Goal: Task Accomplishment & Management: Use online tool/utility

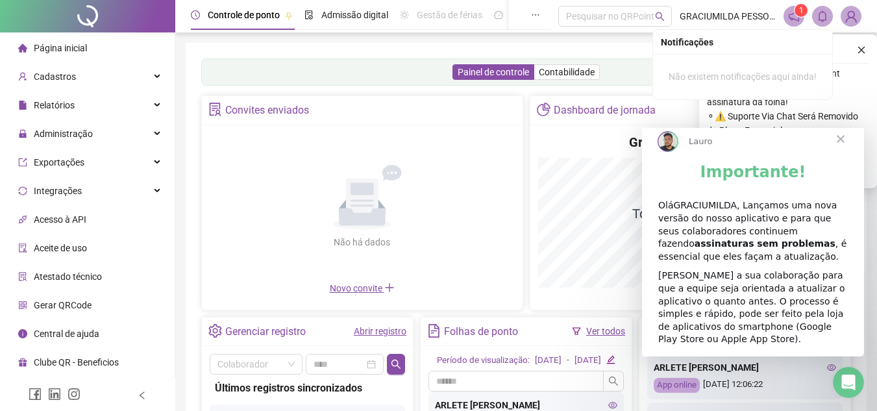
click at [826, 14] on icon "bell" at bounding box center [823, 16] width 12 height 12
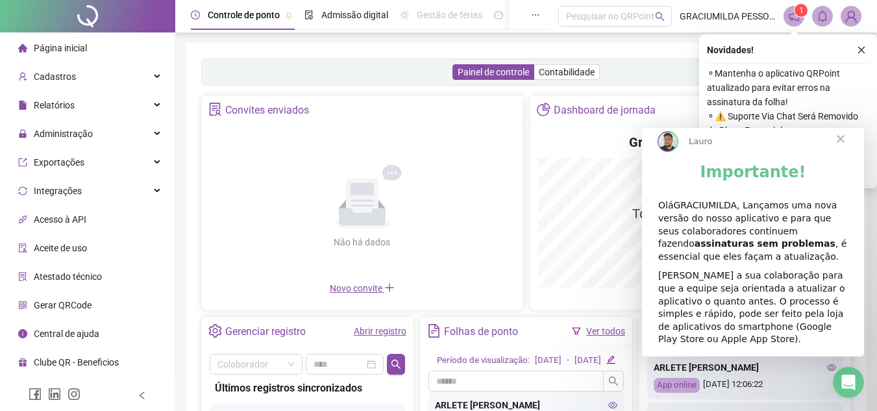
click at [859, 49] on icon "close" at bounding box center [861, 49] width 9 height 9
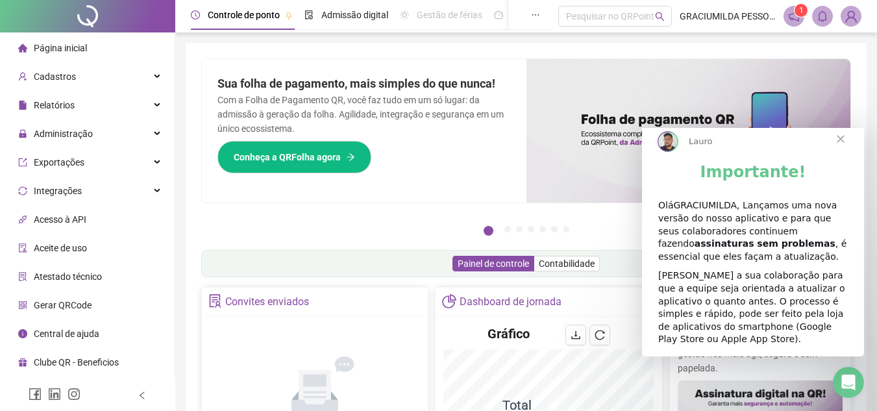
click at [828, 16] on icon "bell" at bounding box center [823, 16] width 12 height 12
click at [837, 152] on span "Fechar" at bounding box center [840, 139] width 47 height 47
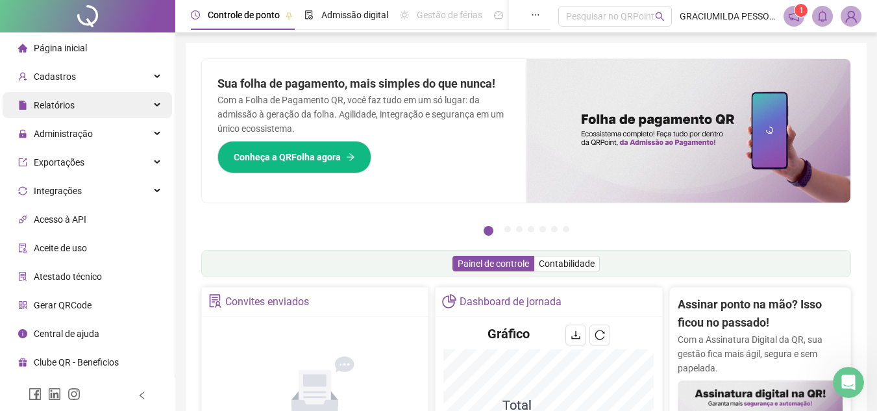
click at [77, 107] on div "Relatórios" at bounding box center [87, 105] width 169 height 26
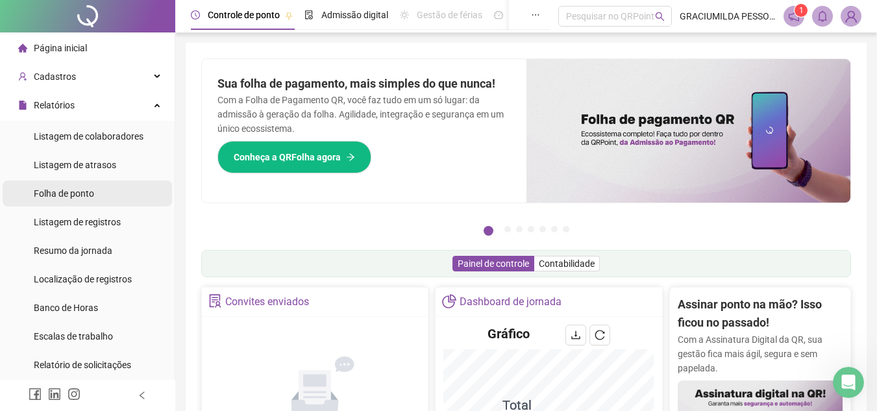
click at [98, 197] on li "Folha de ponto" at bounding box center [87, 193] width 169 height 26
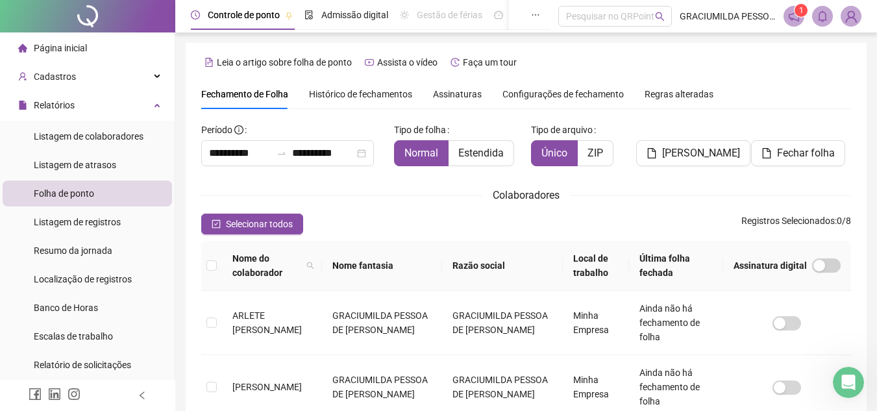
scroll to position [60, 0]
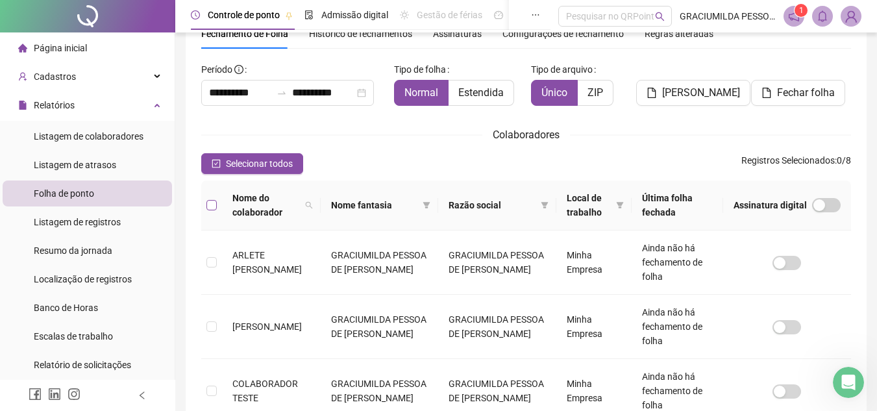
click at [213, 199] on label at bounding box center [211, 205] width 10 height 14
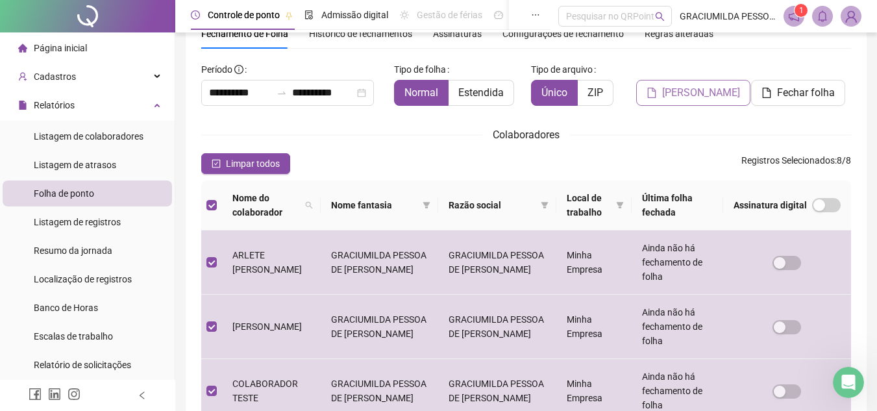
click at [696, 92] on span "[PERSON_NAME]" at bounding box center [701, 93] width 78 height 16
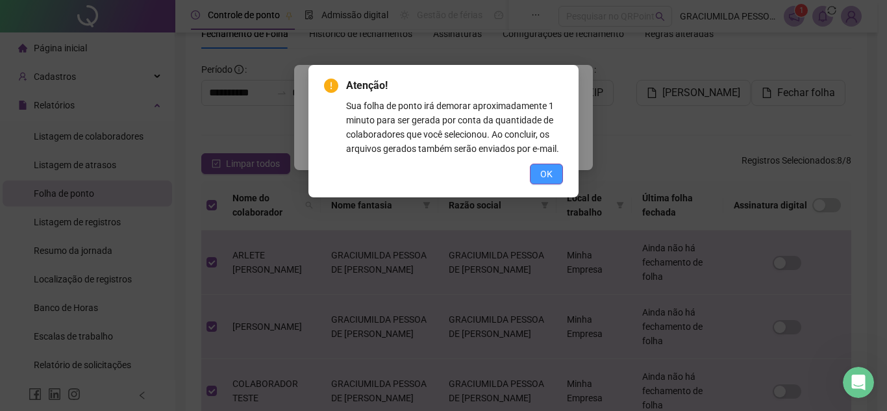
click at [549, 167] on span "OK" at bounding box center [546, 174] width 12 height 14
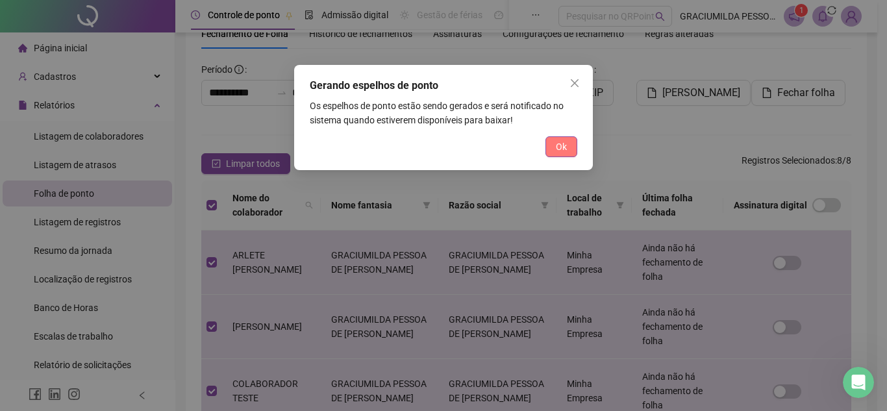
click at [577, 142] on div "Gerando espelhos de ponto Os espelhos de ponto estão sendo gerados e será notif…" at bounding box center [443, 117] width 299 height 105
click at [560, 145] on span "Ok" at bounding box center [561, 147] width 11 height 14
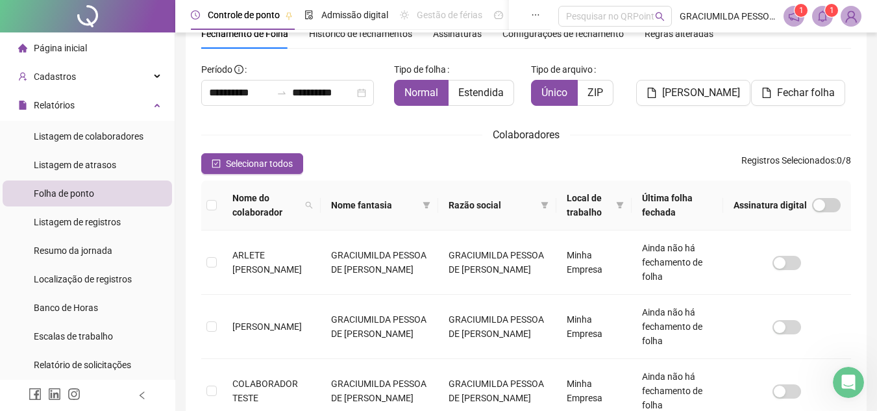
click at [820, 19] on icon "bell" at bounding box center [823, 16] width 12 height 12
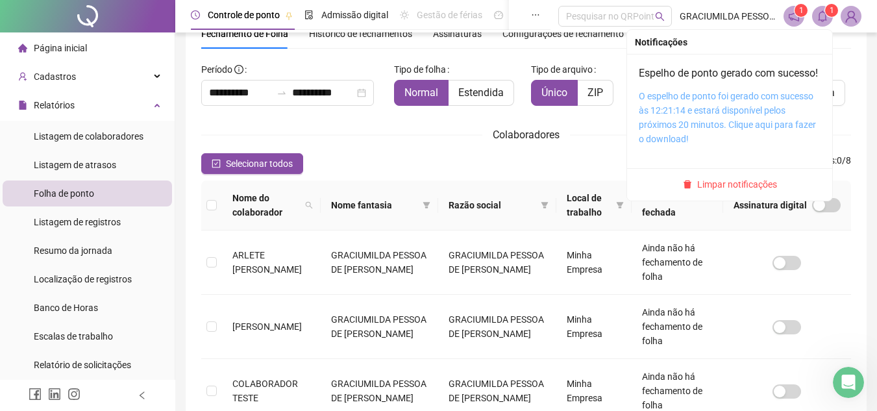
click at [695, 141] on link "O espelho de ponto foi gerado com sucesso às 12:21:14 e estará disponível pelos…" at bounding box center [727, 117] width 177 height 53
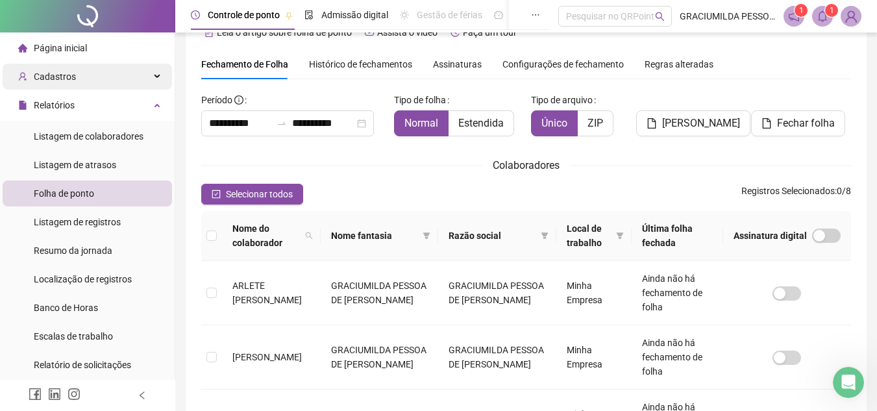
scroll to position [0, 0]
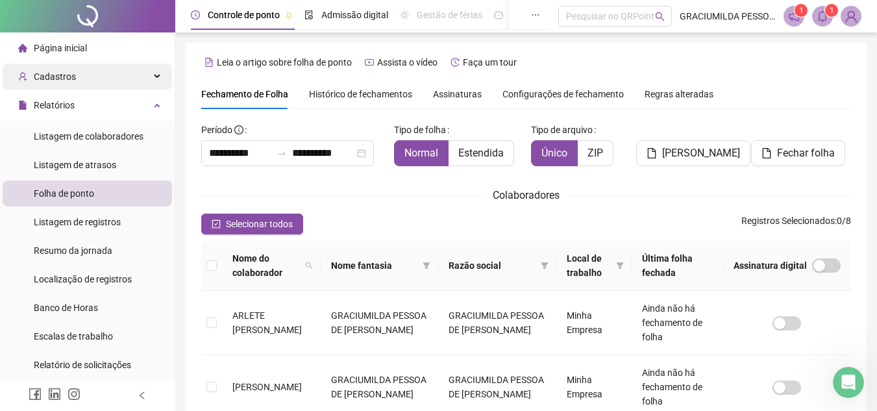
click at [69, 75] on span "Cadastros" at bounding box center [55, 76] width 42 height 10
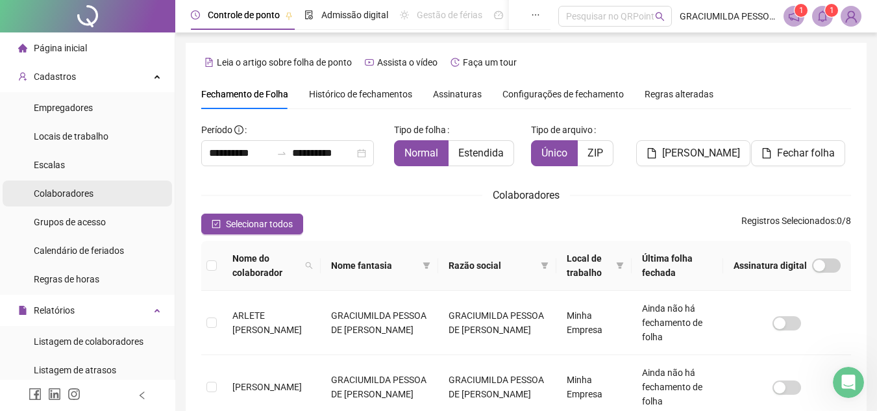
click at [88, 199] on span "Colaboradores" at bounding box center [64, 193] width 60 height 10
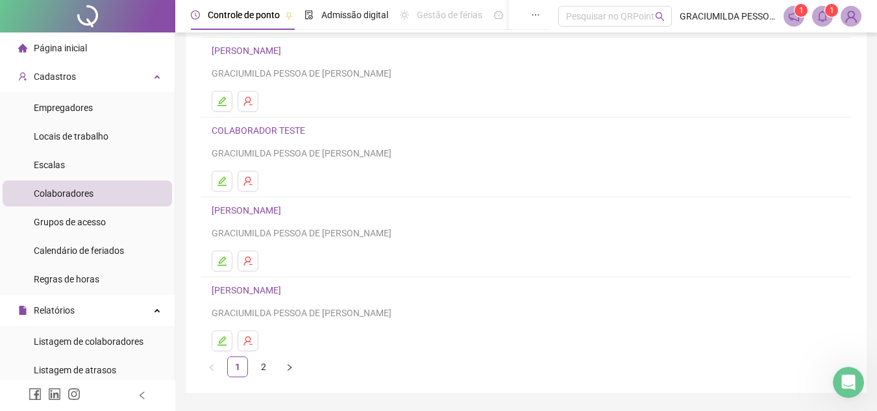
scroll to position [195, 0]
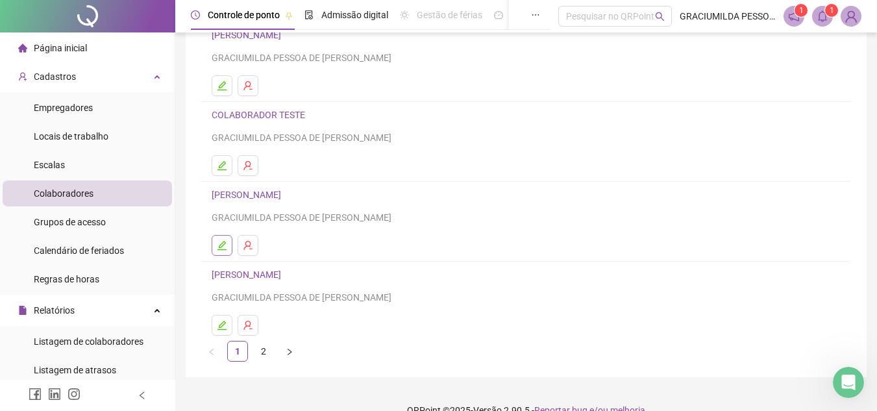
click at [228, 244] on button "button" at bounding box center [222, 245] width 21 height 21
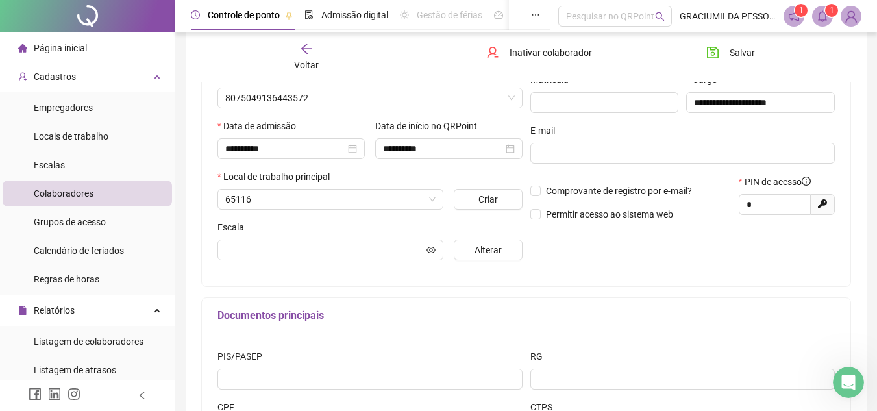
scroll to position [201, 0]
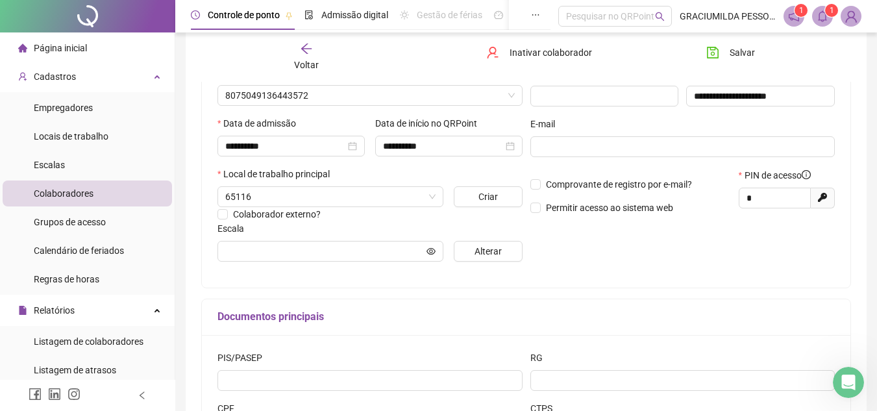
type input "***"
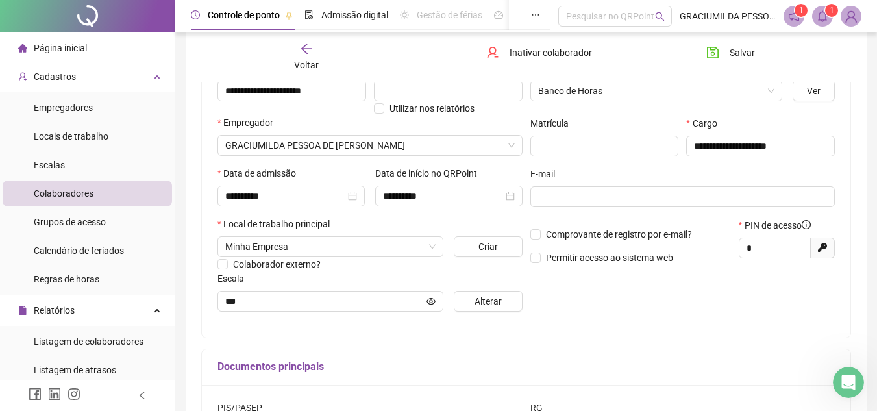
scroll to position [136, 0]
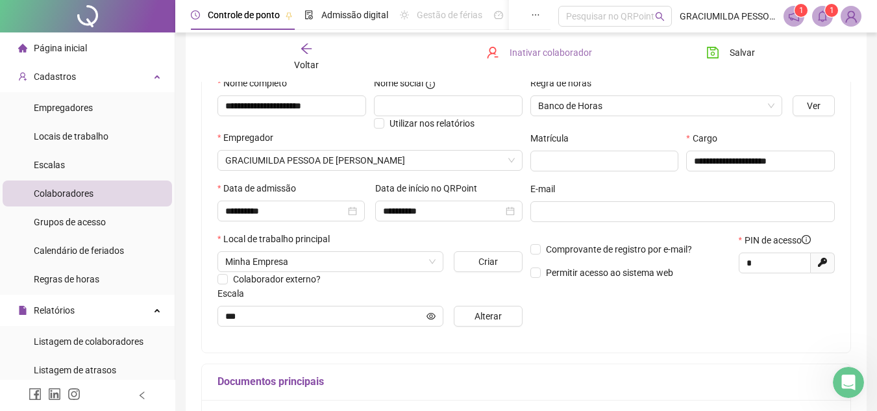
click at [544, 59] on span "Inativar colaborador" at bounding box center [551, 52] width 82 height 14
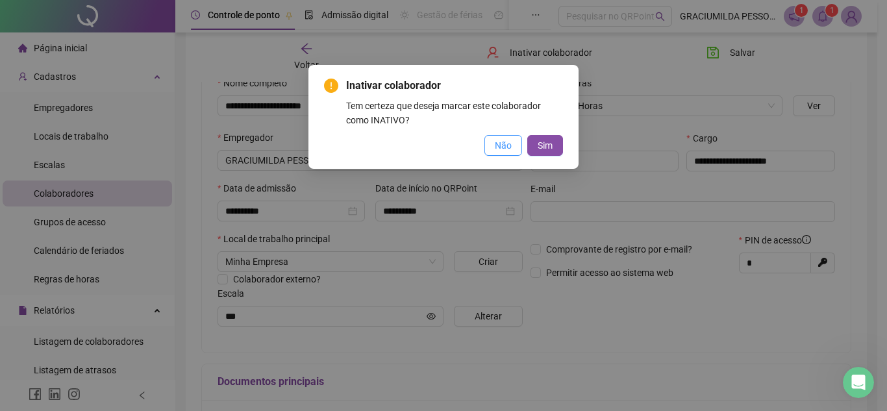
click at [511, 151] on span "Não" at bounding box center [503, 145] width 17 height 14
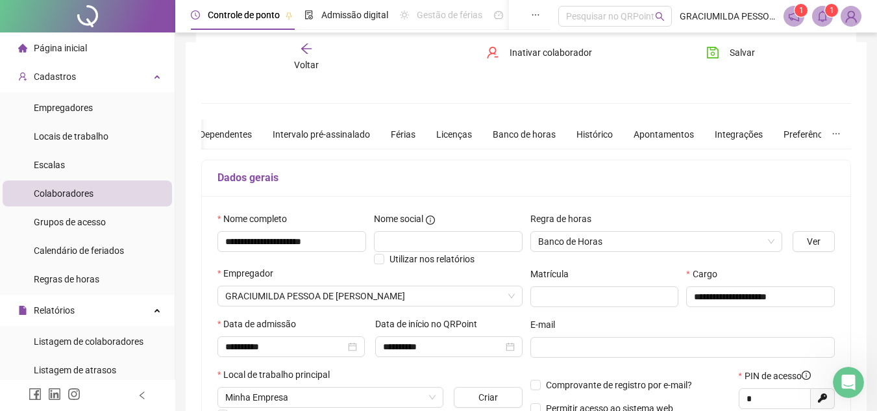
scroll to position [0, 0]
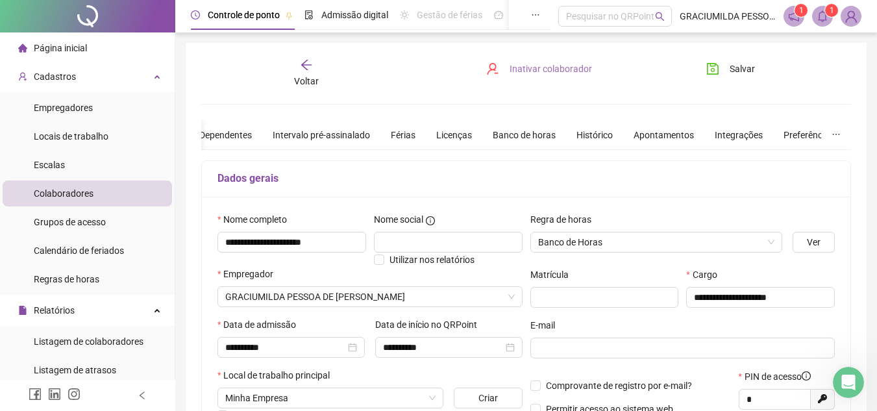
click at [543, 61] on button "Inativar colaborador" at bounding box center [538, 68] width 125 height 21
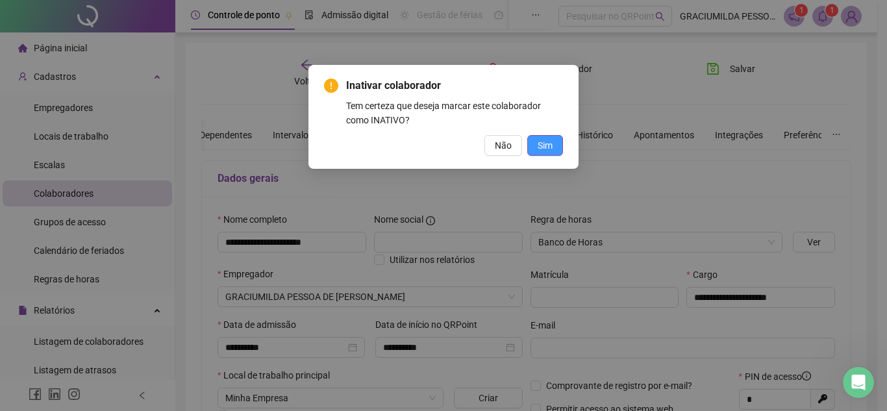
click at [540, 142] on span "Sim" at bounding box center [544, 145] width 15 height 14
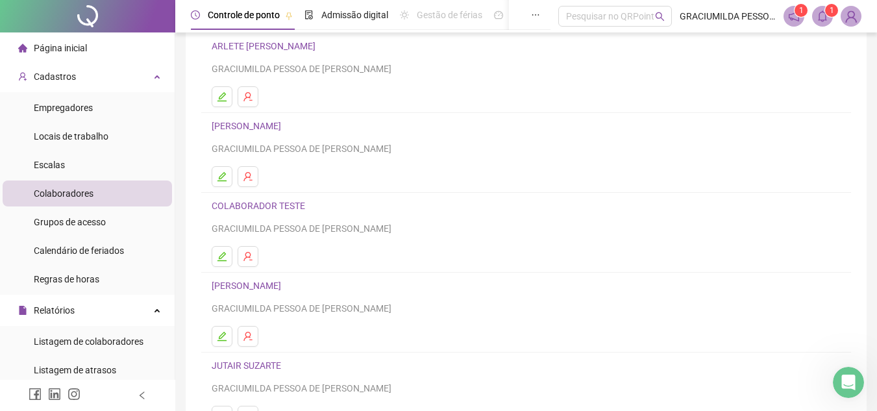
scroll to position [130, 0]
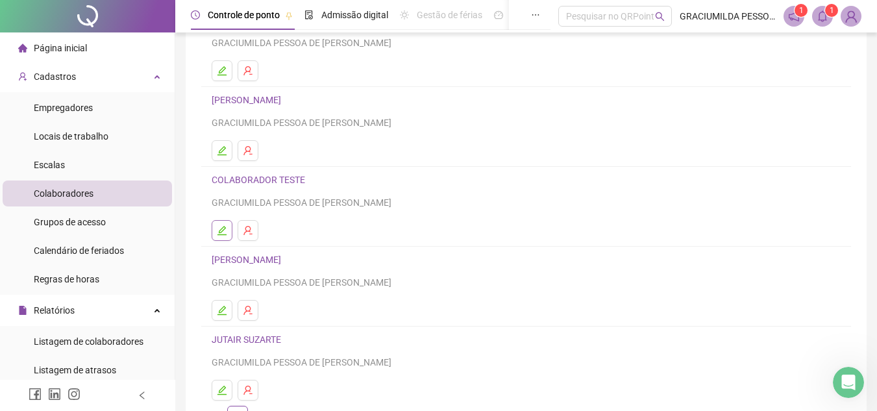
click at [225, 221] on button "button" at bounding box center [222, 230] width 21 height 21
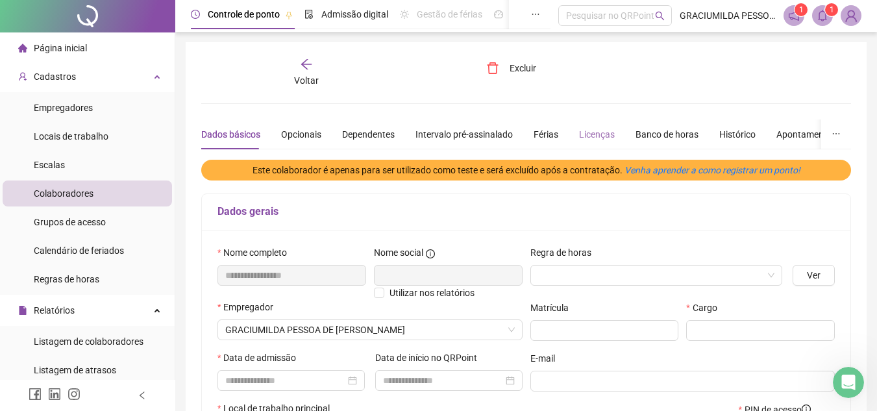
scroll to position [0, 0]
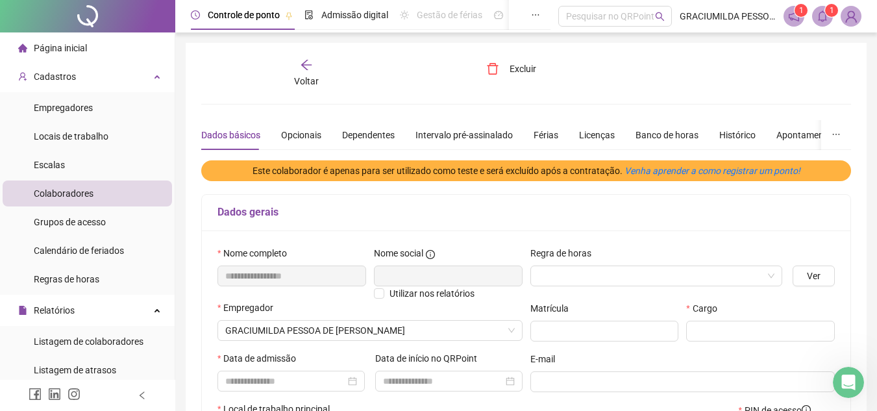
click at [307, 71] on icon "arrow-left" at bounding box center [306, 64] width 13 height 13
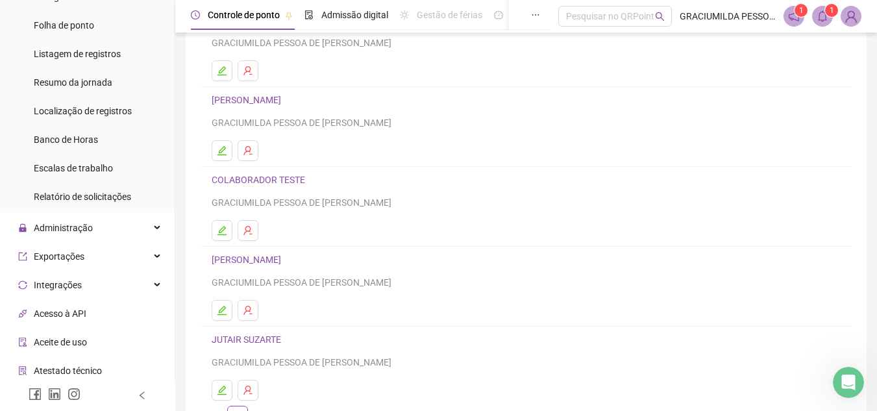
scroll to position [389, 0]
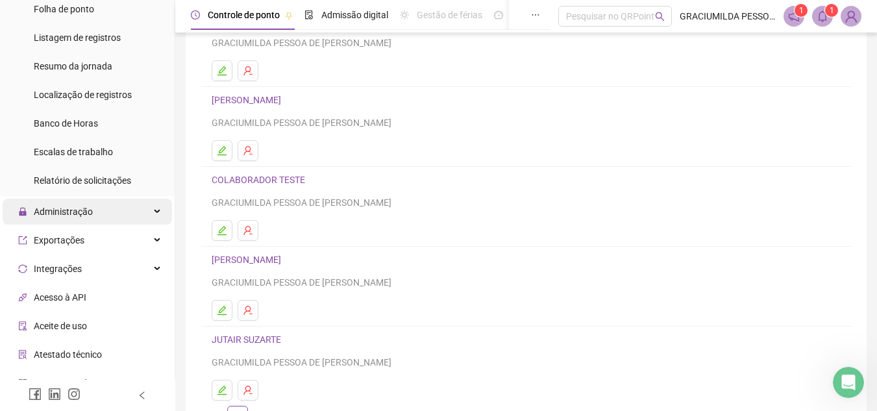
click at [96, 219] on div "Administração" at bounding box center [87, 212] width 169 height 26
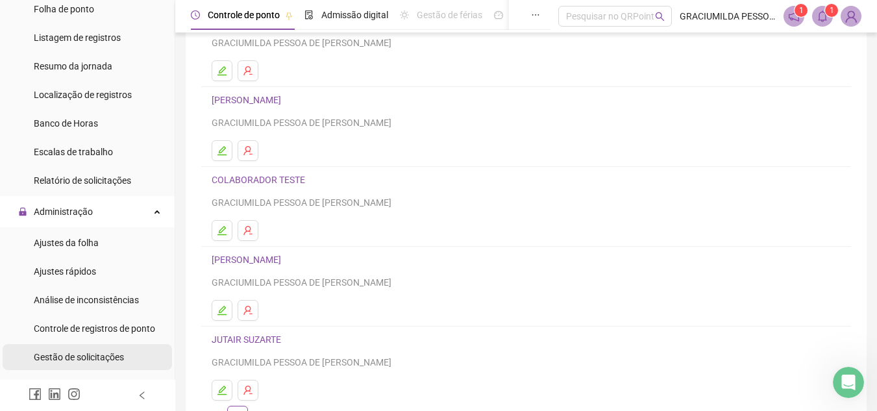
click at [96, 356] on span "Gestão de solicitações" at bounding box center [79, 357] width 90 height 10
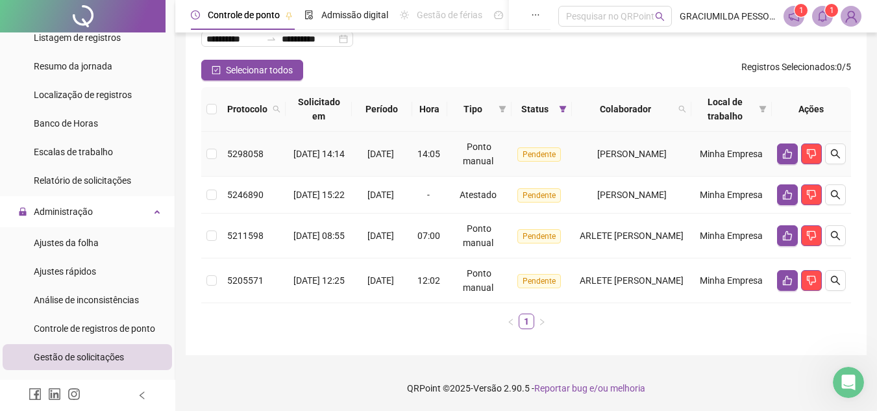
scroll to position [99, 0]
click at [839, 193] on icon "search" at bounding box center [835, 195] width 10 height 10
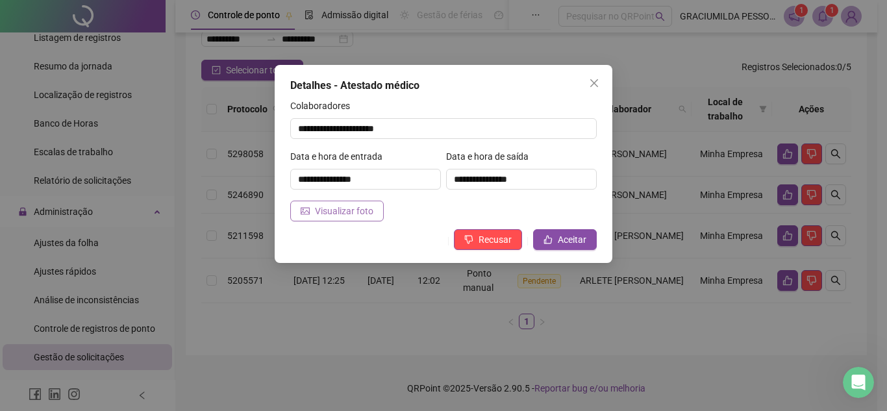
click at [327, 215] on span "Visualizar foto" at bounding box center [344, 211] width 58 height 14
click at [591, 86] on icon "close" at bounding box center [594, 83] width 8 height 8
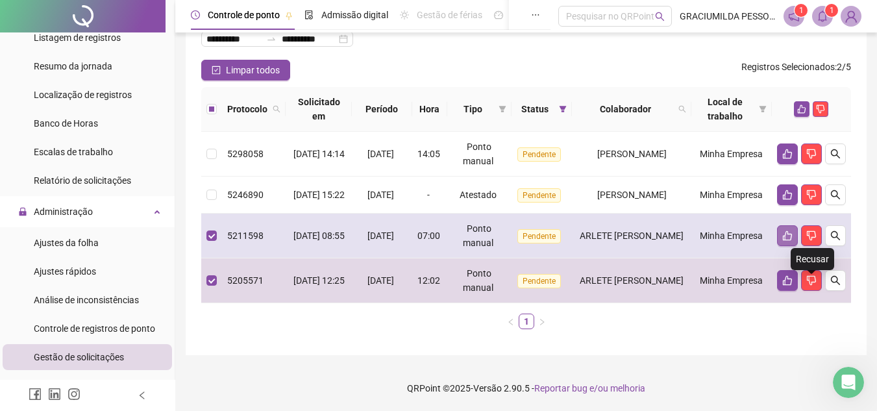
click at [790, 228] on button "button" at bounding box center [787, 235] width 21 height 21
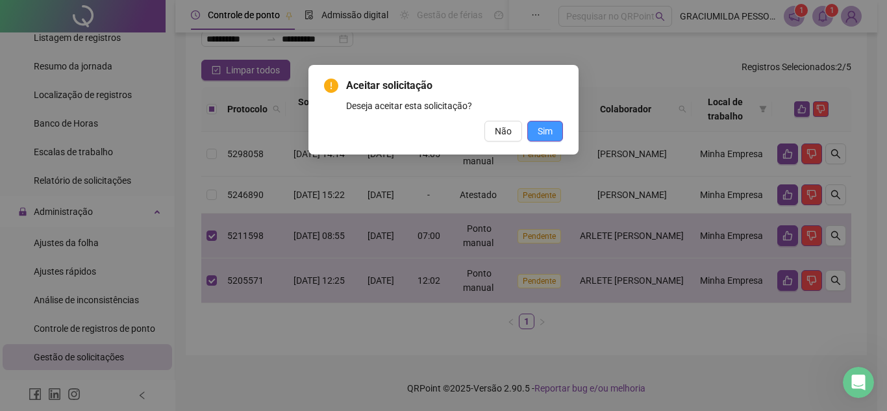
click at [541, 136] on span "Sim" at bounding box center [544, 131] width 15 height 14
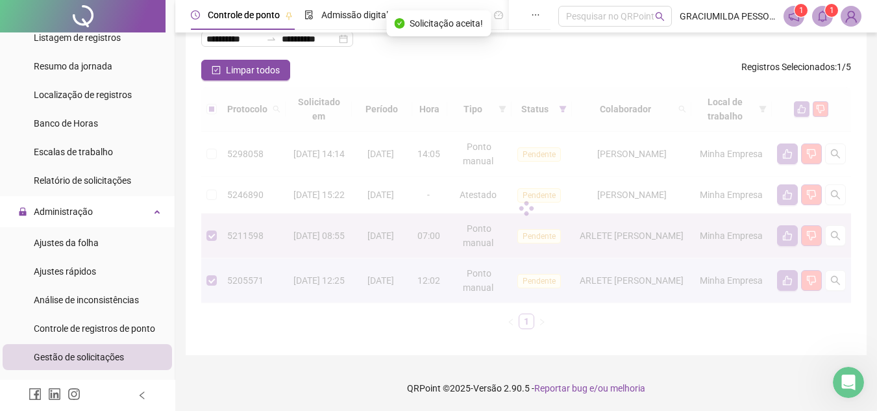
scroll to position [54, 0]
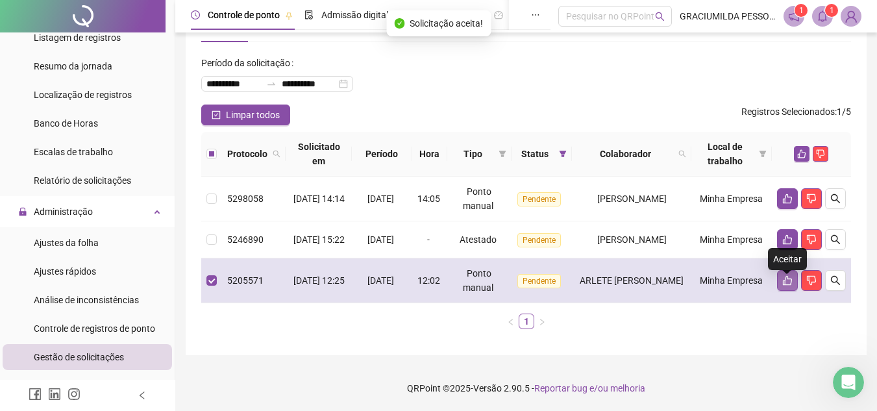
click at [781, 281] on button "button" at bounding box center [787, 280] width 21 height 21
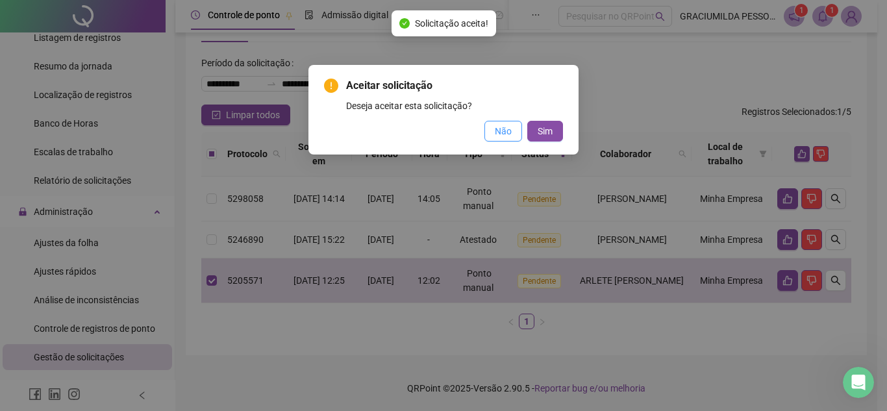
click at [504, 129] on span "Não" at bounding box center [503, 131] width 17 height 14
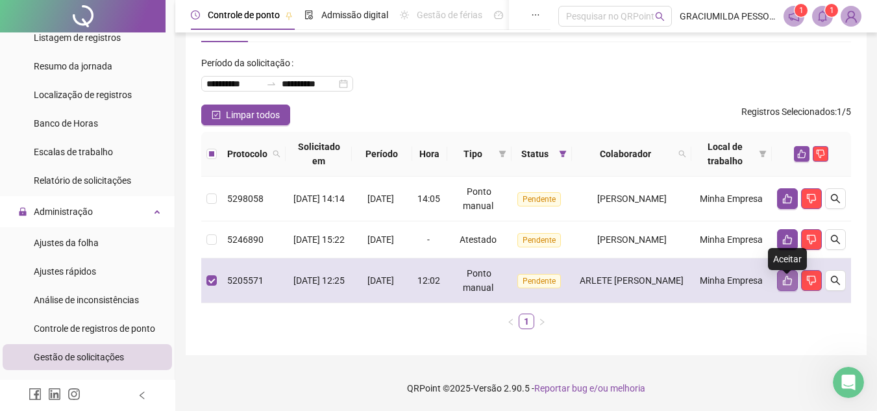
click at [785, 283] on icon "like" at bounding box center [787, 280] width 10 height 10
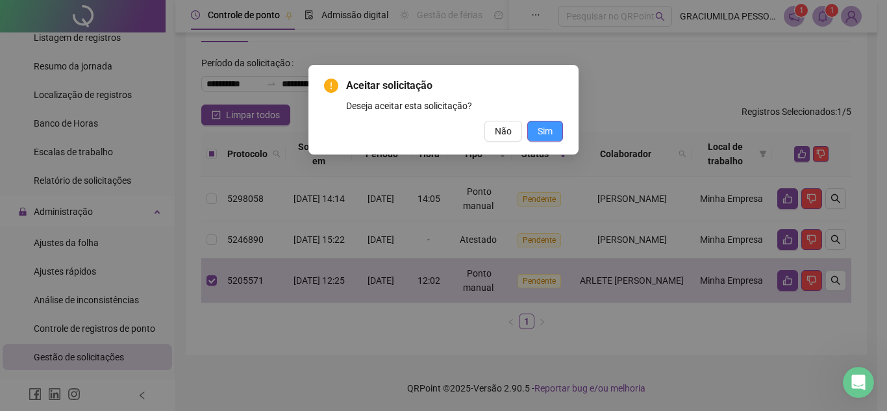
click at [556, 130] on button "Sim" at bounding box center [545, 131] width 36 height 21
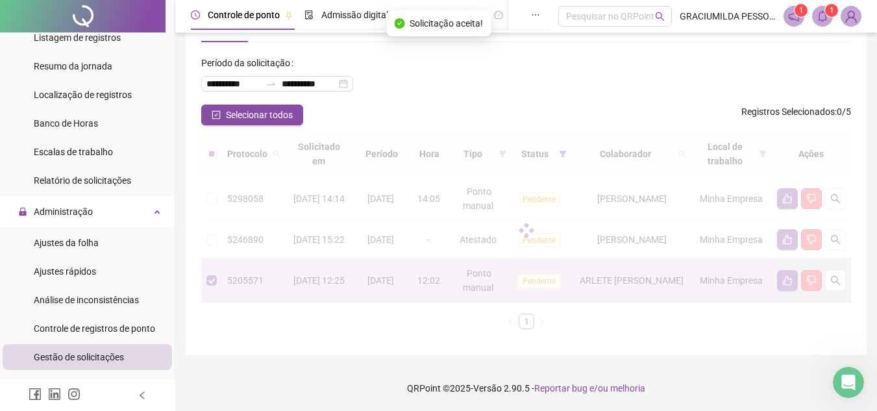
scroll to position [9, 0]
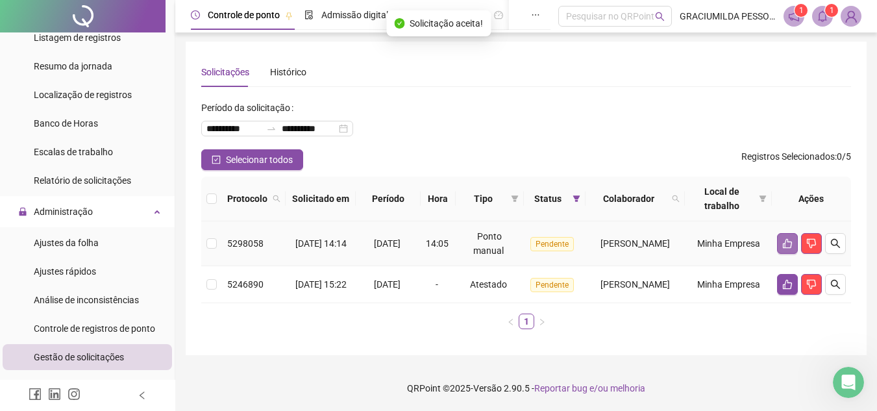
click at [785, 239] on icon "like" at bounding box center [787, 244] width 9 height 10
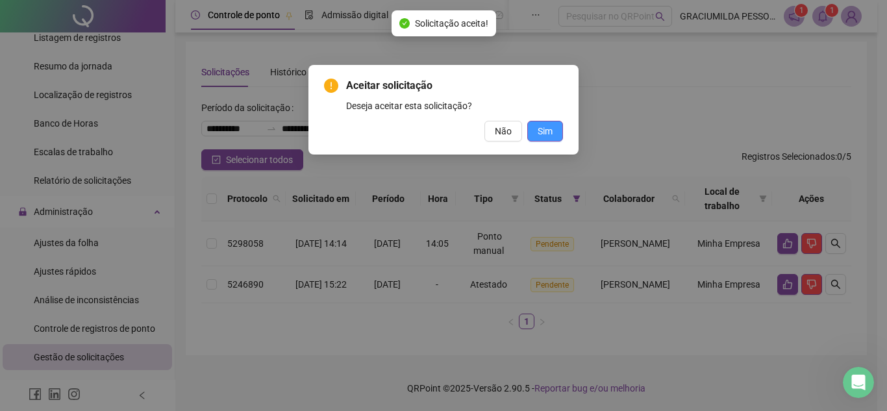
click at [546, 136] on span "Sim" at bounding box center [544, 131] width 15 height 14
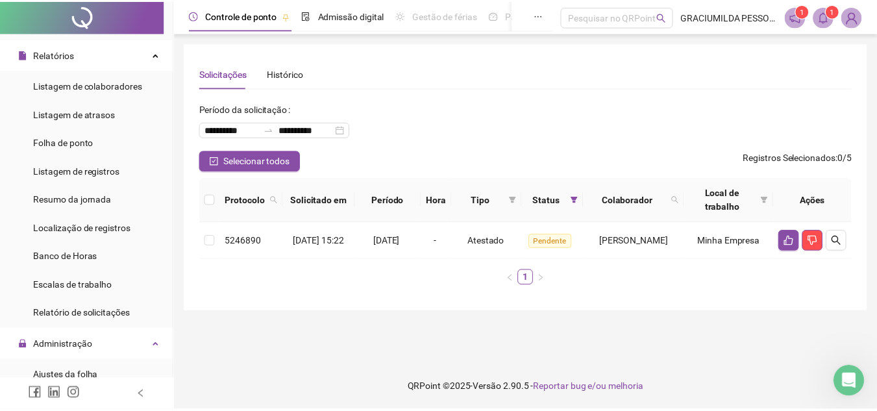
scroll to position [0, 0]
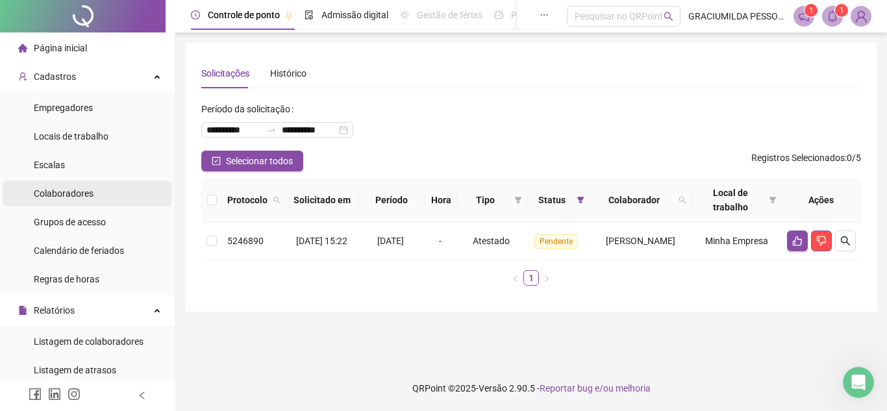
click at [84, 193] on span "Colaboradores" at bounding box center [64, 193] width 60 height 10
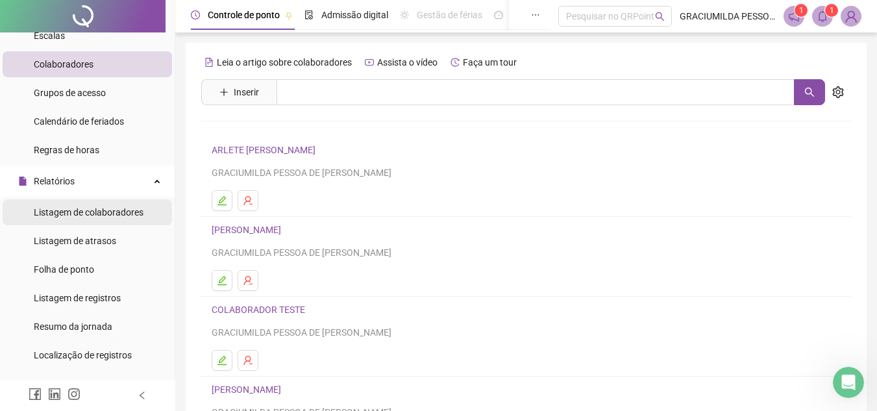
scroll to position [195, 0]
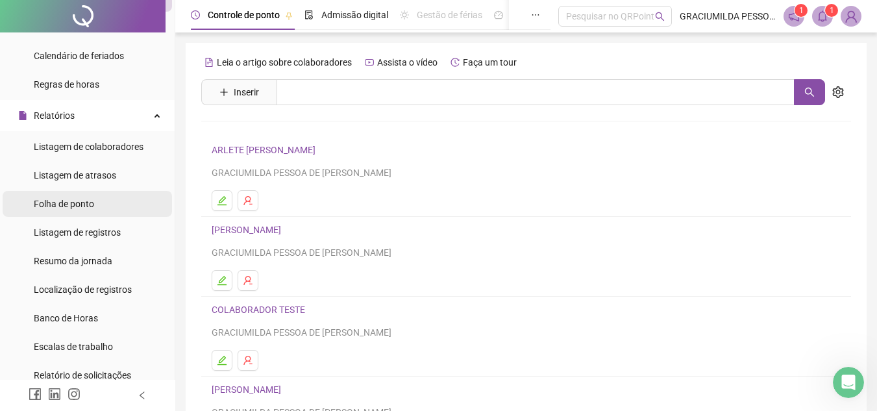
click at [84, 206] on span "Folha de ponto" at bounding box center [64, 204] width 60 height 10
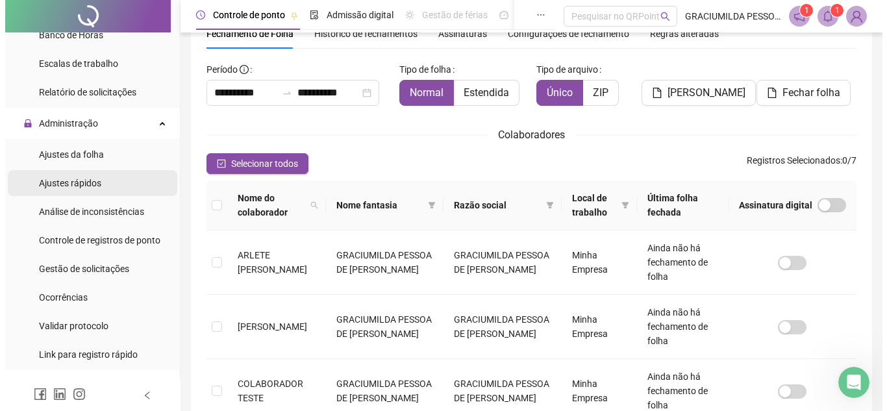
scroll to position [454, 0]
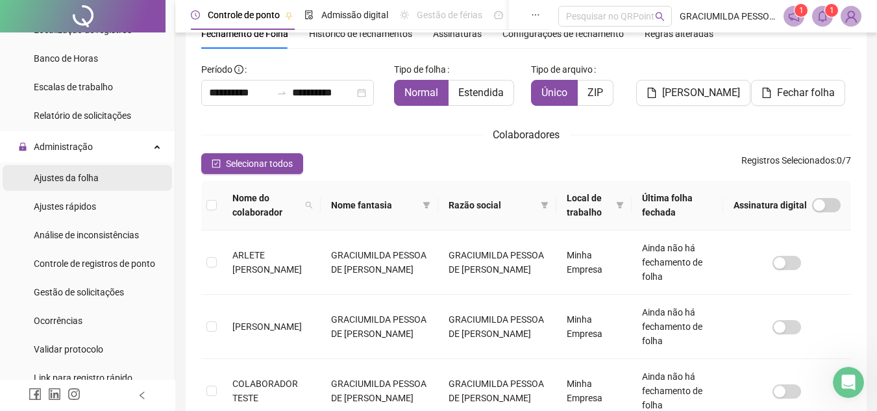
click at [89, 178] on span "Ajustes da folha" at bounding box center [66, 178] width 65 height 10
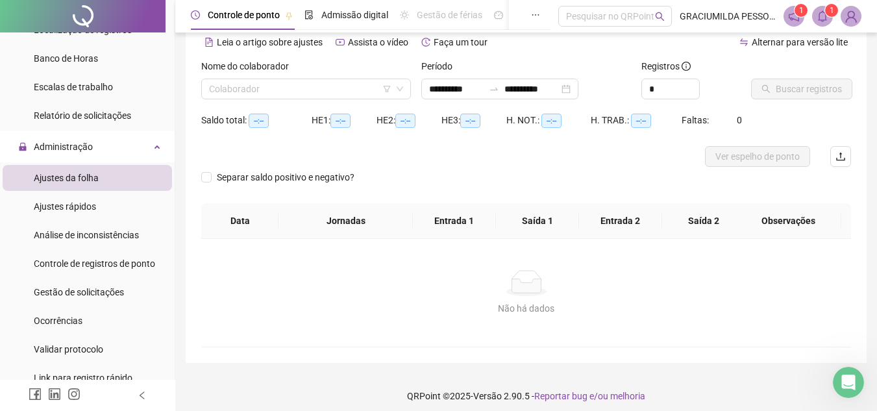
type input "**********"
click at [271, 86] on input "search" at bounding box center [300, 88] width 182 height 19
click at [278, 88] on input "search" at bounding box center [300, 88] width 182 height 19
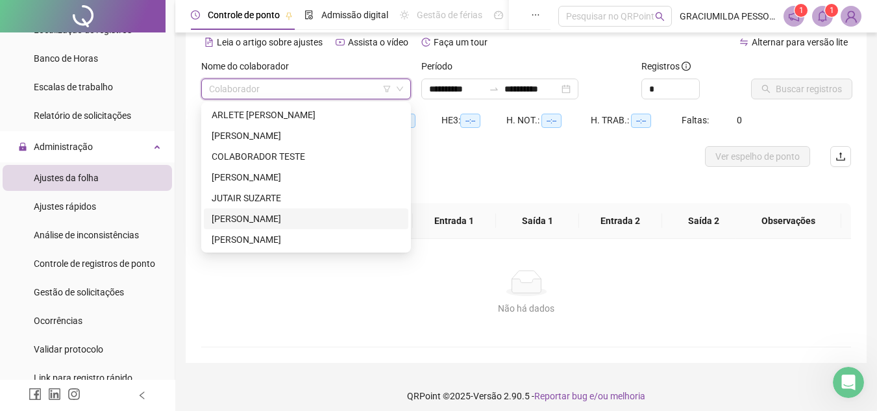
click at [264, 215] on div "[PERSON_NAME]" at bounding box center [306, 219] width 189 height 14
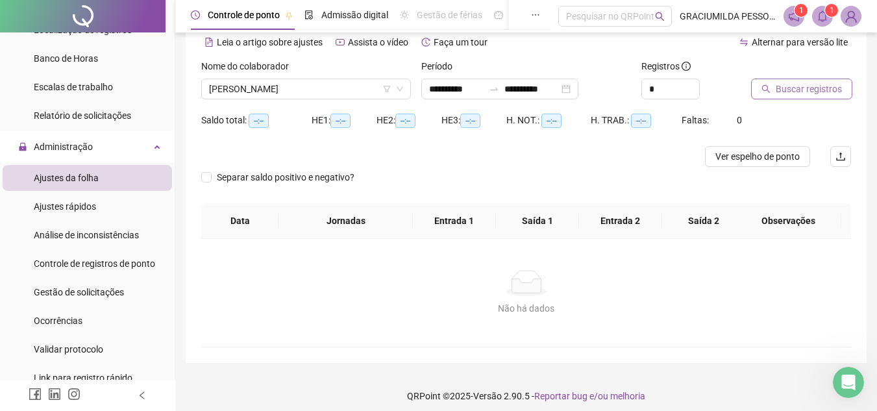
click at [784, 86] on span "Buscar registros" at bounding box center [809, 89] width 66 height 14
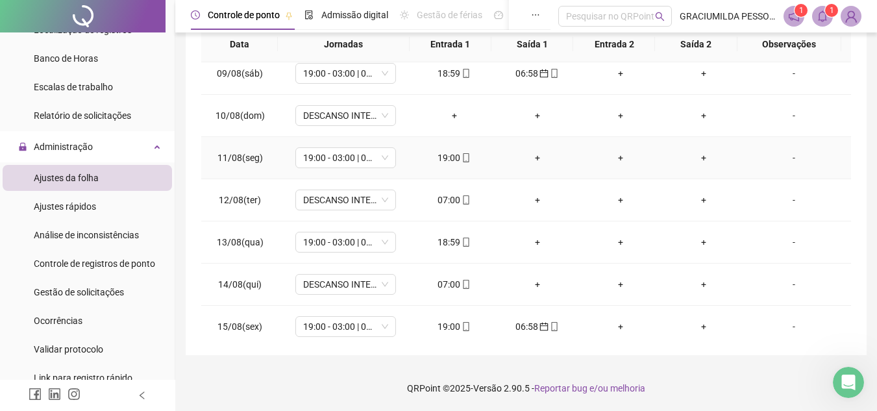
scroll to position [325, 0]
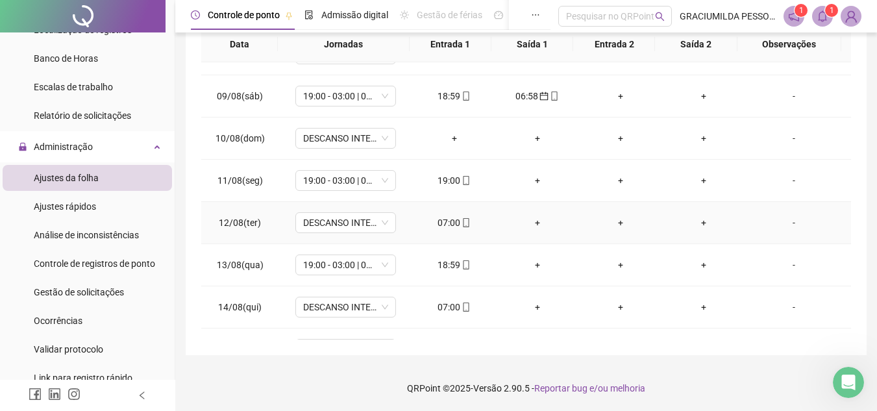
click at [452, 219] on div "07:00" at bounding box center [454, 222] width 62 height 14
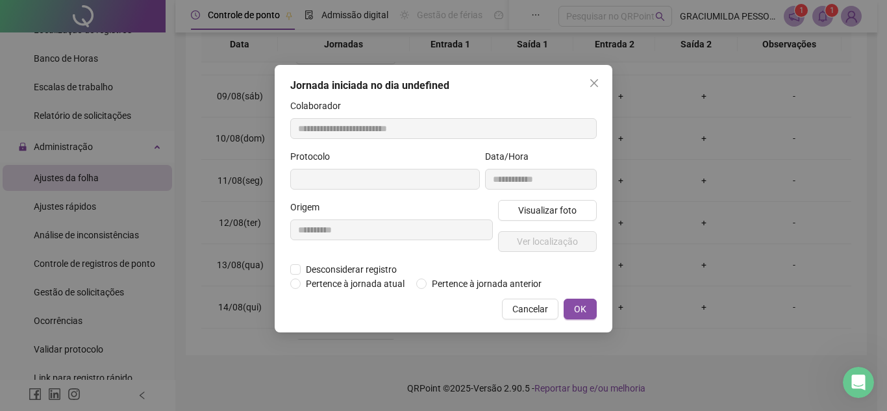
type input "**********"
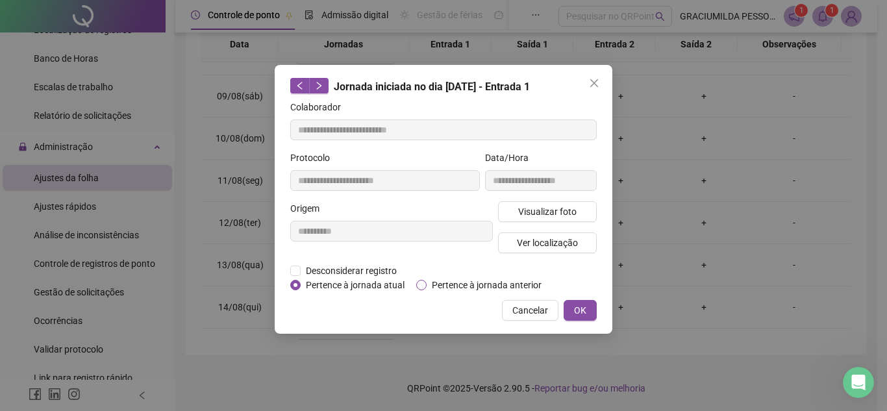
click at [465, 282] on span "Pertence à jornada anterior" at bounding box center [486, 285] width 120 height 14
click at [589, 304] on button "OK" at bounding box center [579, 310] width 33 height 21
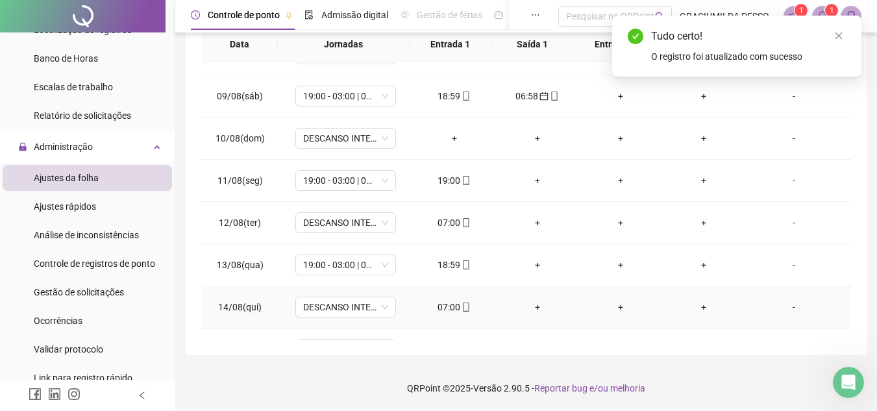
click at [450, 310] on div "07:00" at bounding box center [454, 307] width 62 height 14
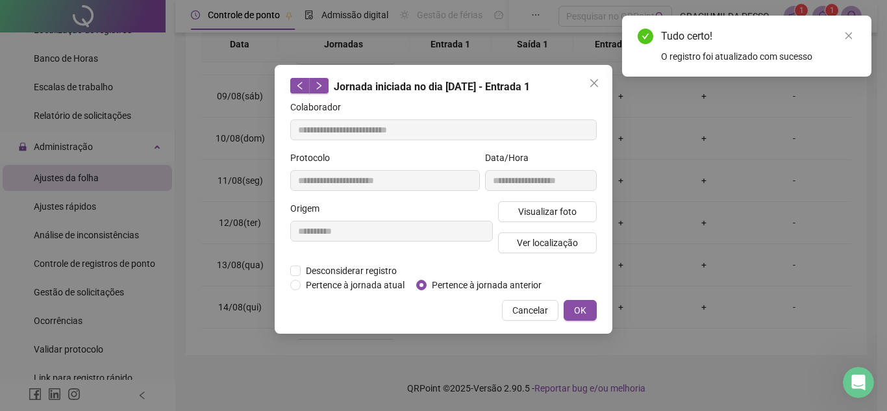
type input "**********"
click at [447, 284] on span "Pertence à jornada anterior" at bounding box center [486, 285] width 120 height 14
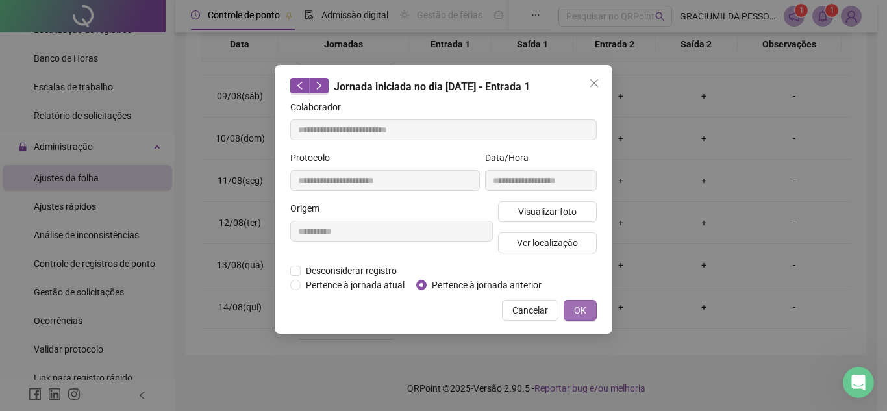
click at [589, 307] on button "OK" at bounding box center [579, 310] width 33 height 21
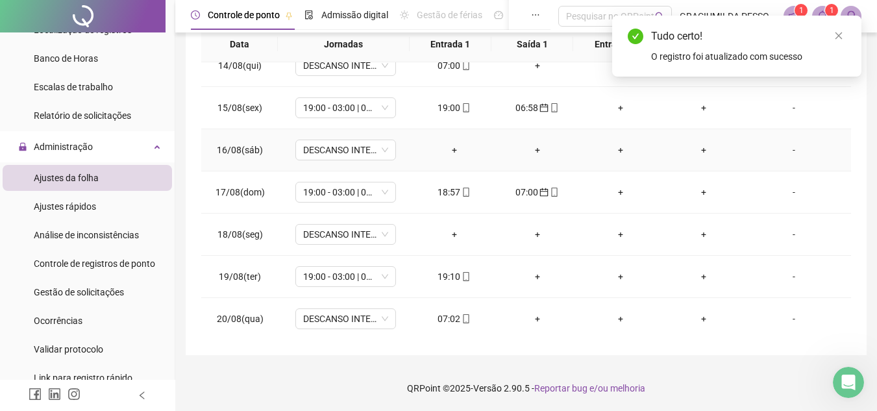
scroll to position [567, 0]
click at [462, 317] on icon "mobile" at bounding box center [466, 318] width 9 height 9
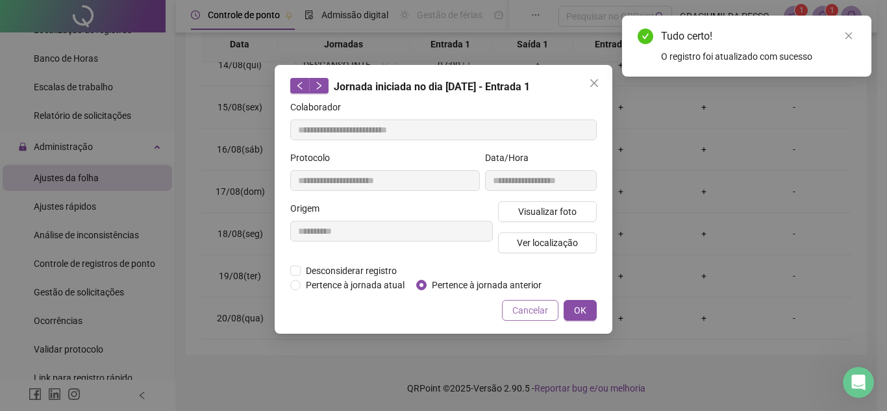
type input "**********"
click at [507, 286] on span "Pertence à jornada anterior" at bounding box center [486, 285] width 120 height 14
click at [575, 305] on span "OK" at bounding box center [580, 310] width 12 height 14
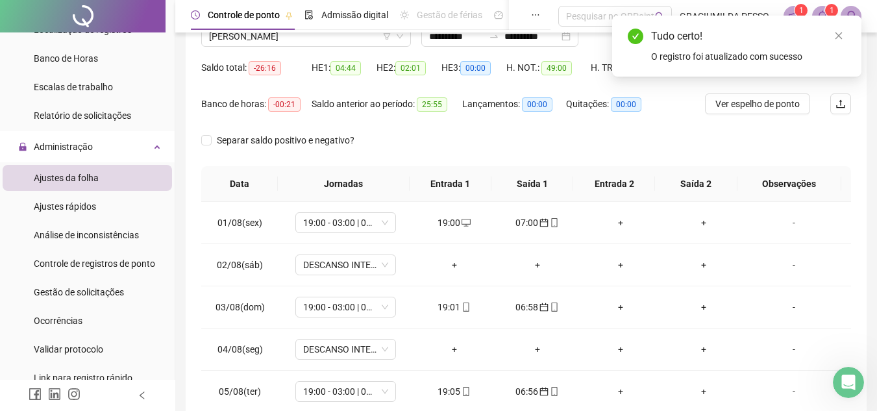
scroll to position [0, 0]
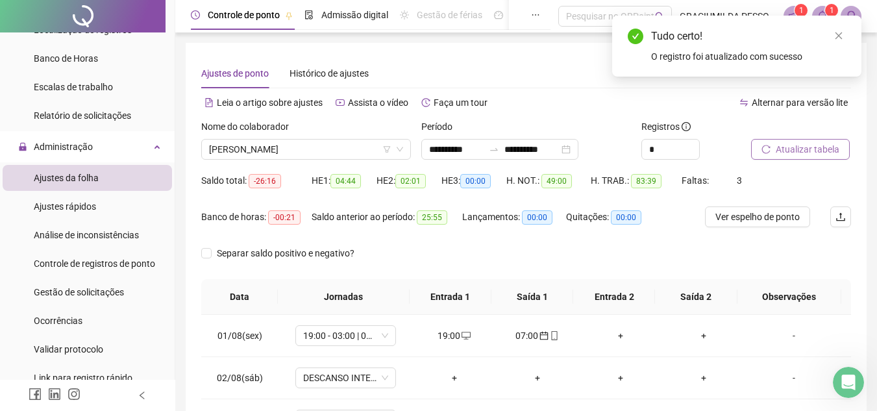
click at [782, 141] on button "Atualizar tabela" at bounding box center [800, 149] width 99 height 21
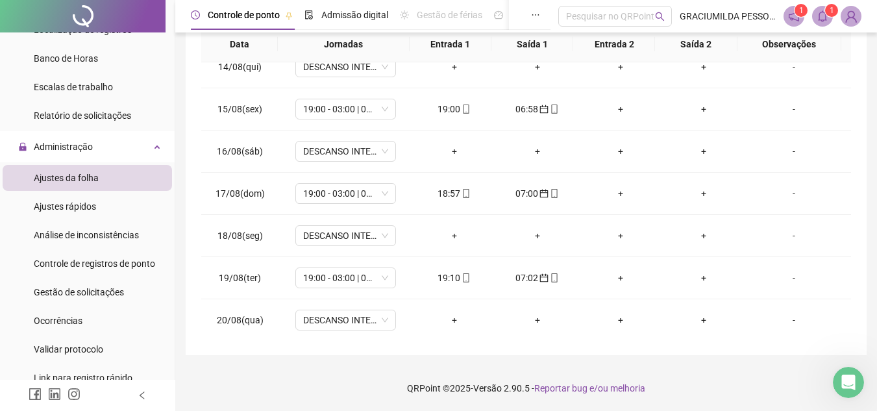
scroll to position [567, 0]
